Goal: Book appointment/travel/reservation

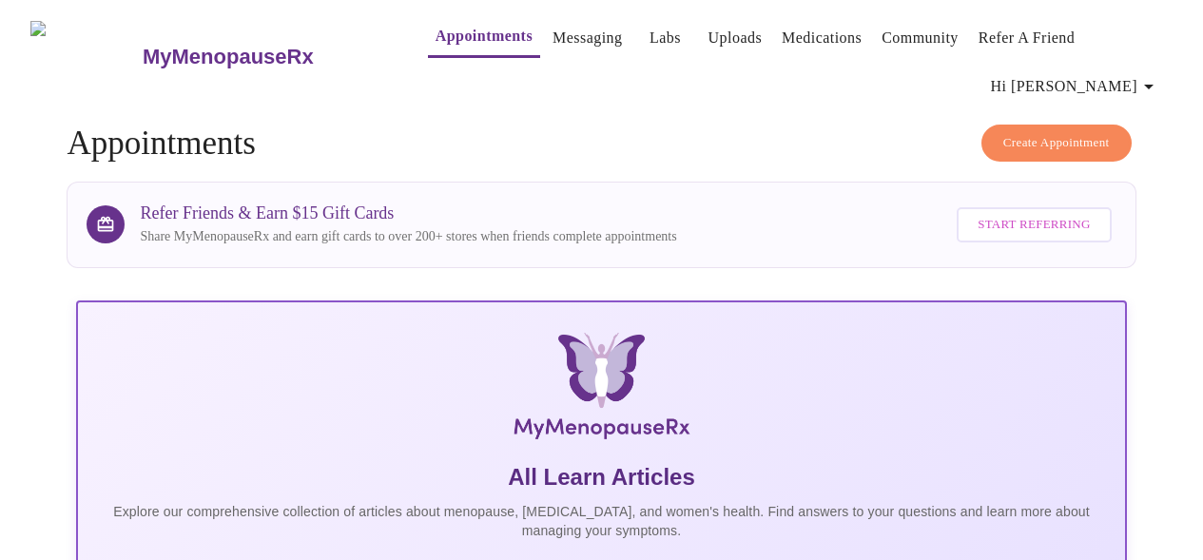
scroll to position [558, 0]
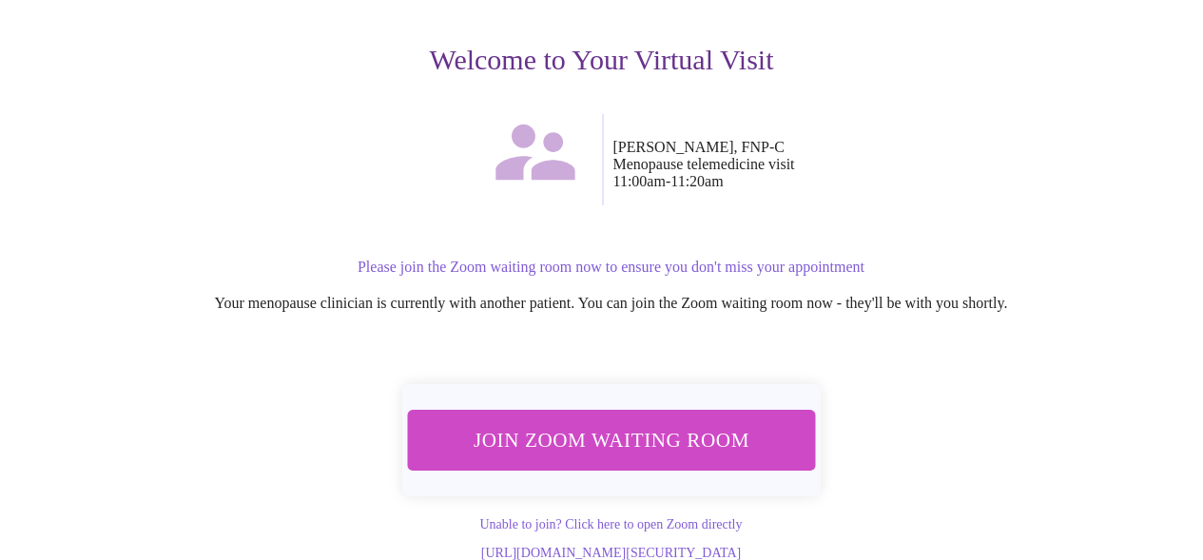
scroll to position [232, 0]
click at [626, 423] on span "Join Zoom Waiting Room" at bounding box center [611, 441] width 368 height 36
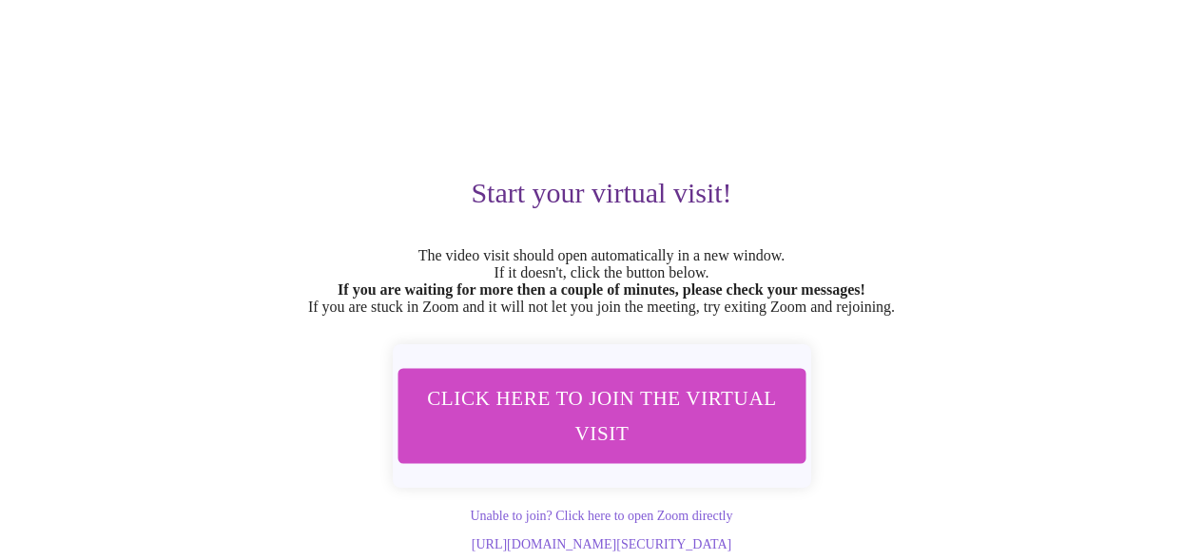
scroll to position [115, 0]
click at [678, 414] on span "Click here to join the virtual visit" at bounding box center [601, 416] width 369 height 72
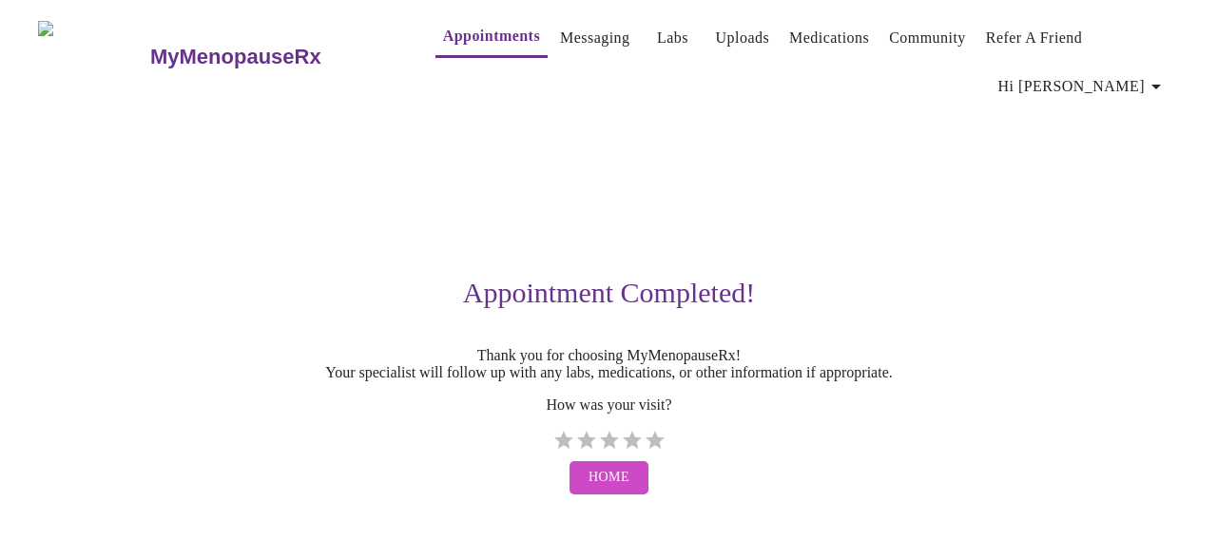
scroll to position [0, 0]
